Goal: Transaction & Acquisition: Subscribe to service/newsletter

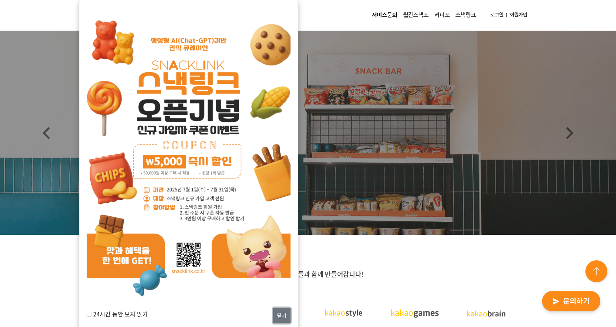
click at [288, 312] on button "닫기" at bounding box center [281, 316] width 17 height 16
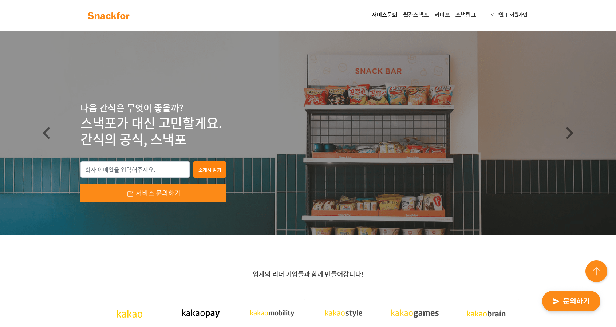
click at [378, 16] on link "서비스문의" at bounding box center [384, 15] width 31 height 15
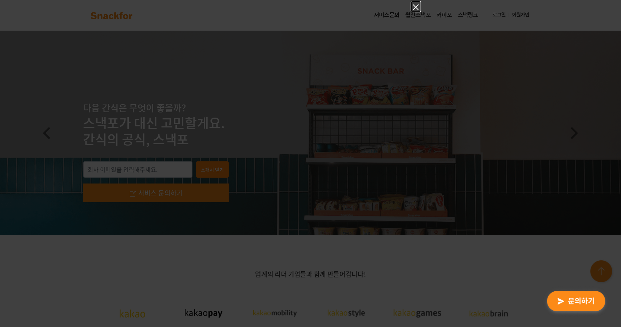
click at [415, 7] on icon "Close" at bounding box center [416, 7] width 9 height 9
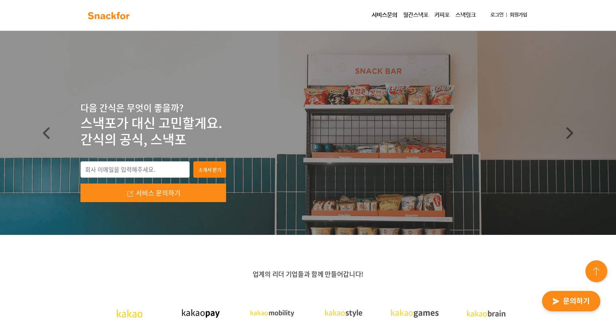
click at [413, 17] on link "월간스낵포" at bounding box center [415, 15] width 31 height 15
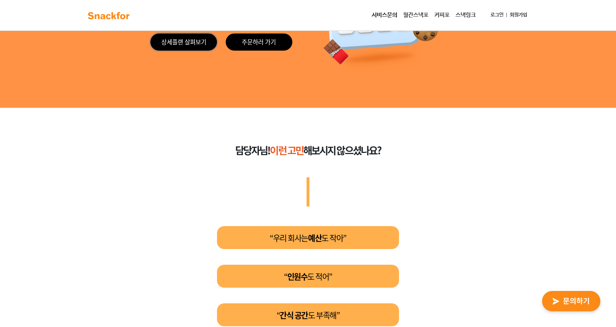
click at [184, 47] on link "상세플랜 살펴보기" at bounding box center [183, 41] width 67 height 17
